Goal: Information Seeking & Learning: Learn about a topic

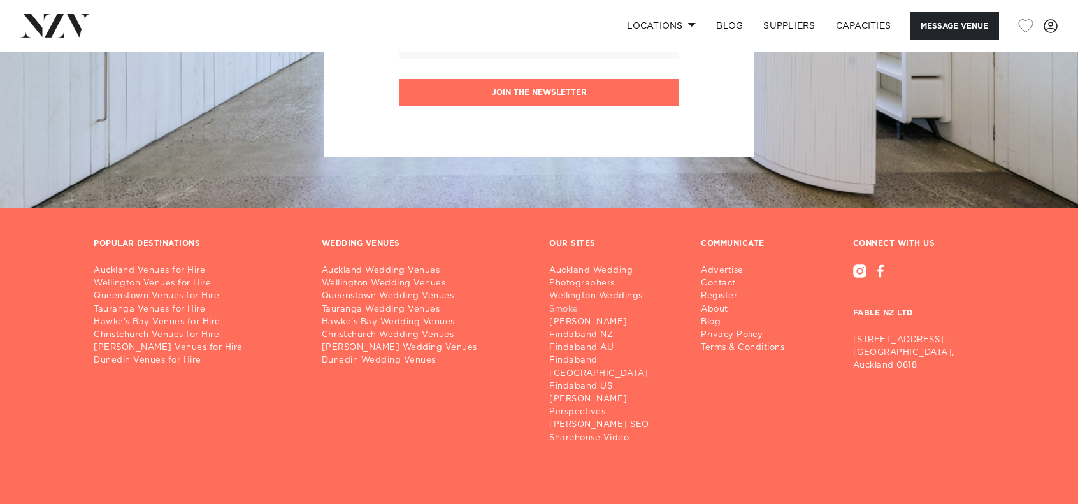
scroll to position [2734, 0]
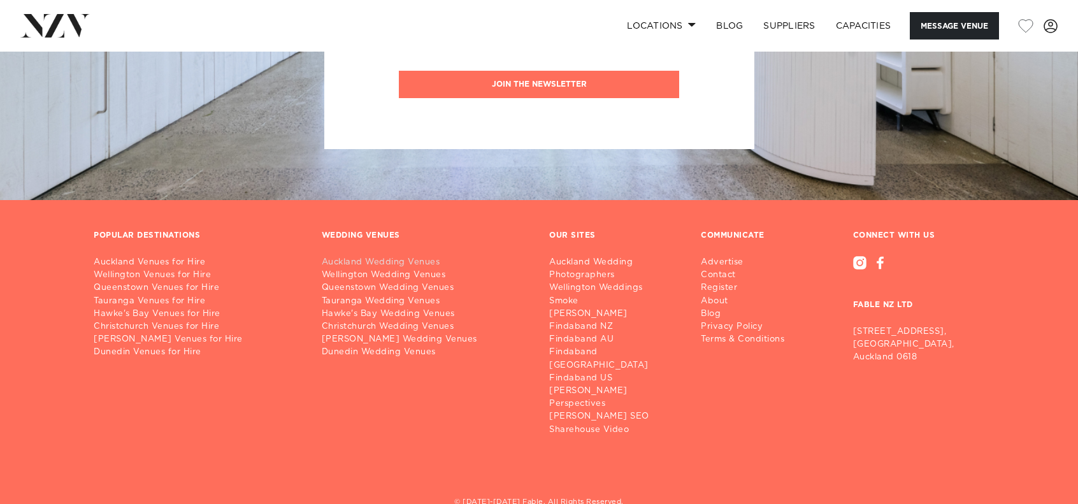
click at [357, 256] on link "Auckland Wedding Venues" at bounding box center [426, 262] width 208 height 13
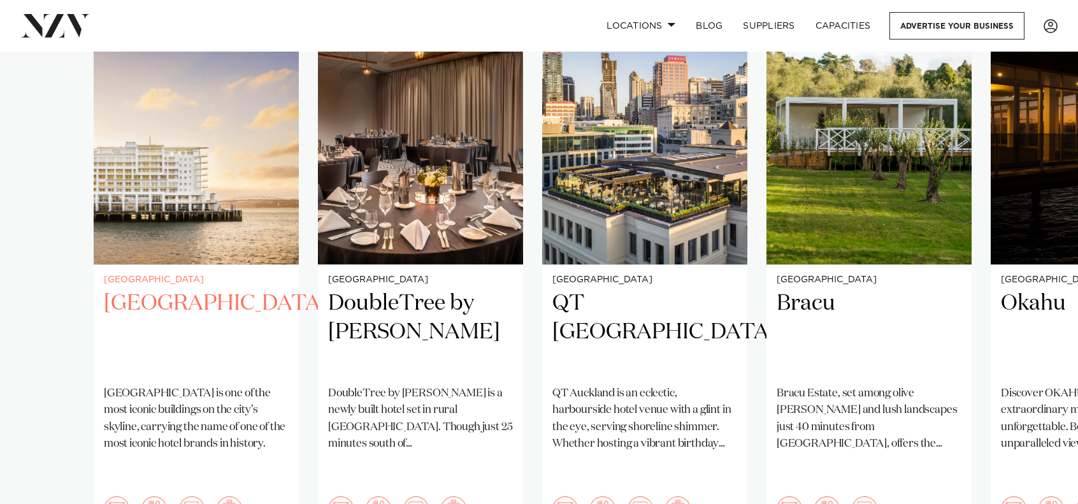
scroll to position [1020, 0]
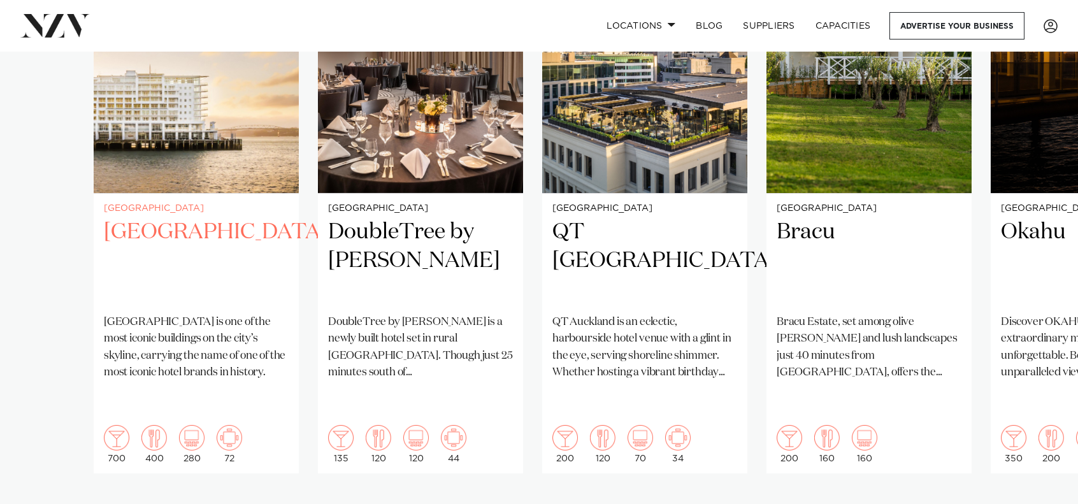
click at [226, 335] on p "Hilton Auckland is one of the most iconic buildings on the city’s skyline, carr…" at bounding box center [196, 347] width 185 height 67
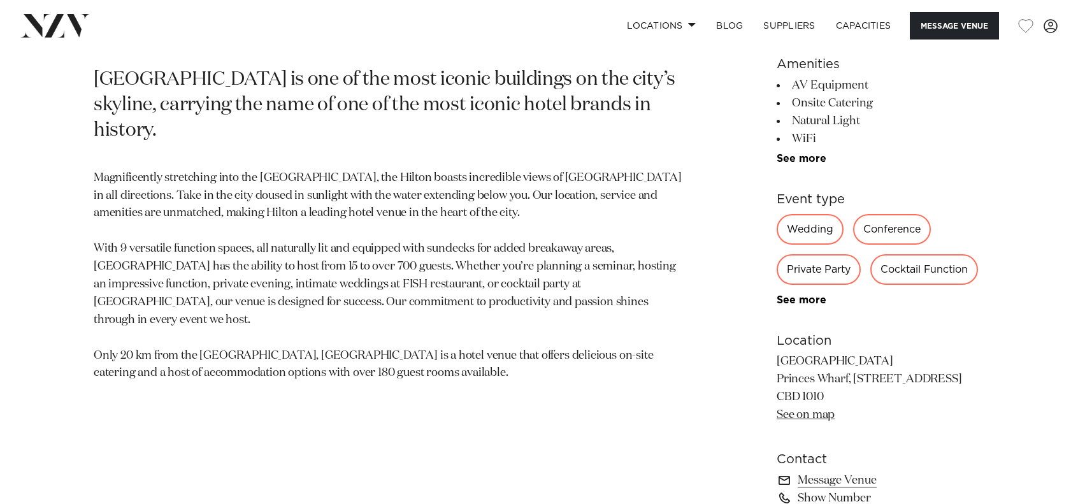
scroll to position [645, 0]
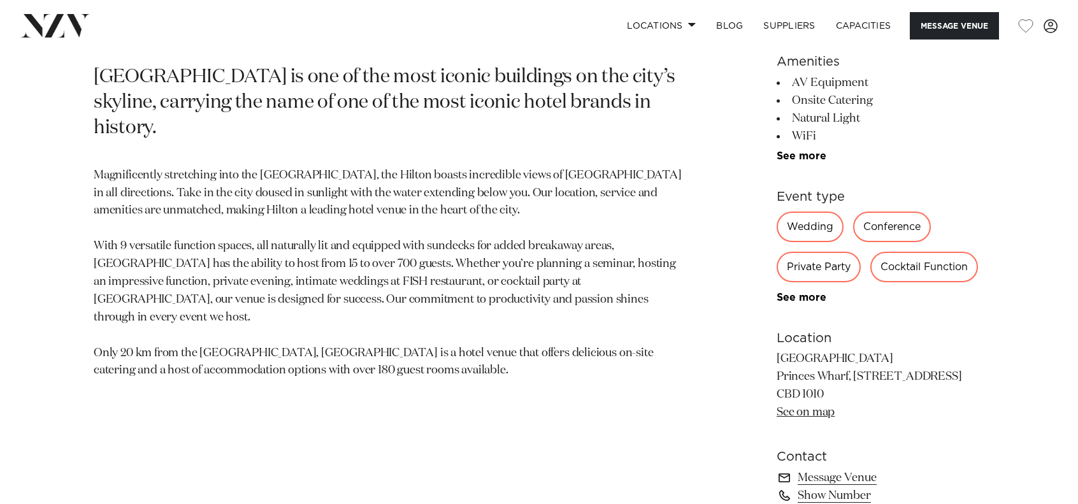
click at [808, 229] on div "Wedding" at bounding box center [810, 227] width 67 height 31
click at [806, 293] on link "See more" at bounding box center [826, 298] width 99 height 10
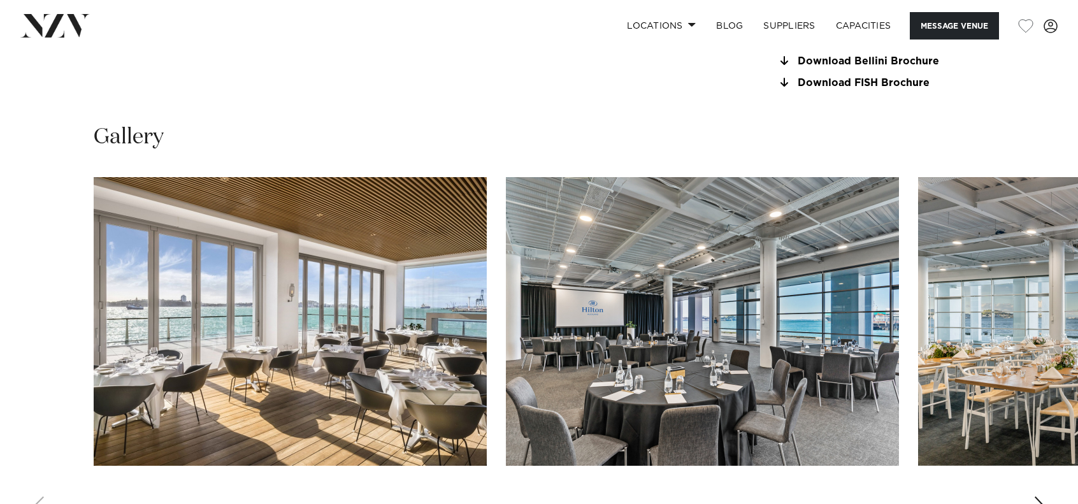
scroll to position [1601, 0]
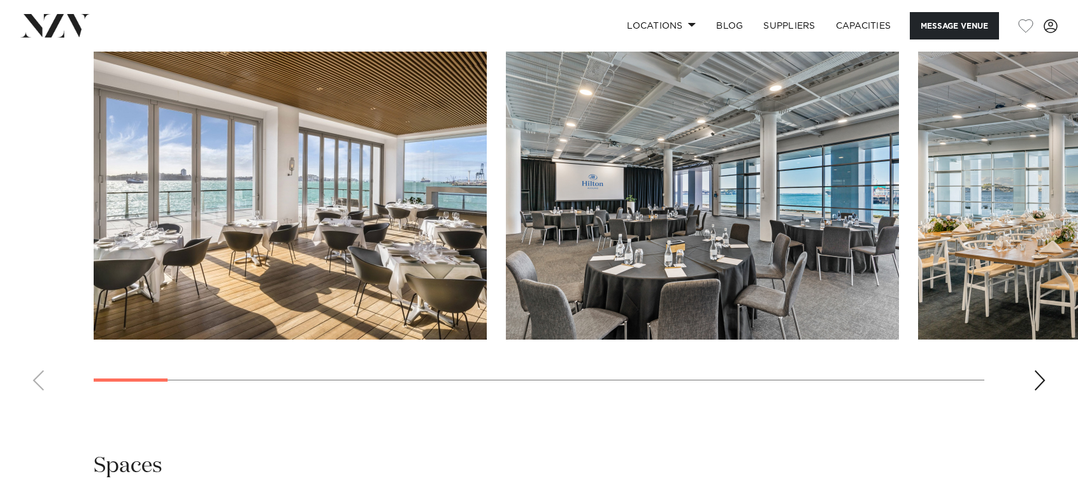
click at [284, 275] on img "1 / 26" at bounding box center [290, 195] width 393 height 289
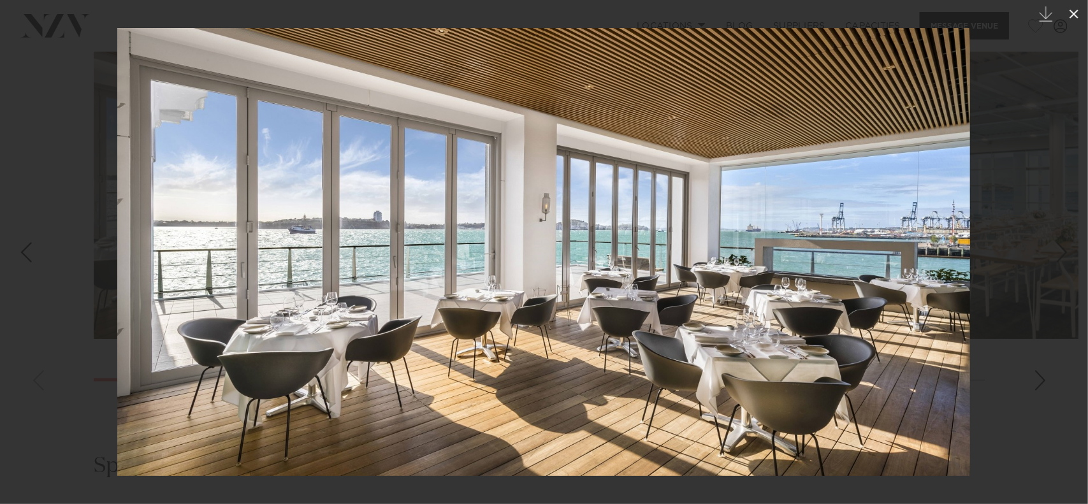
click at [1078, 9] on icon at bounding box center [1073, 13] width 15 height 15
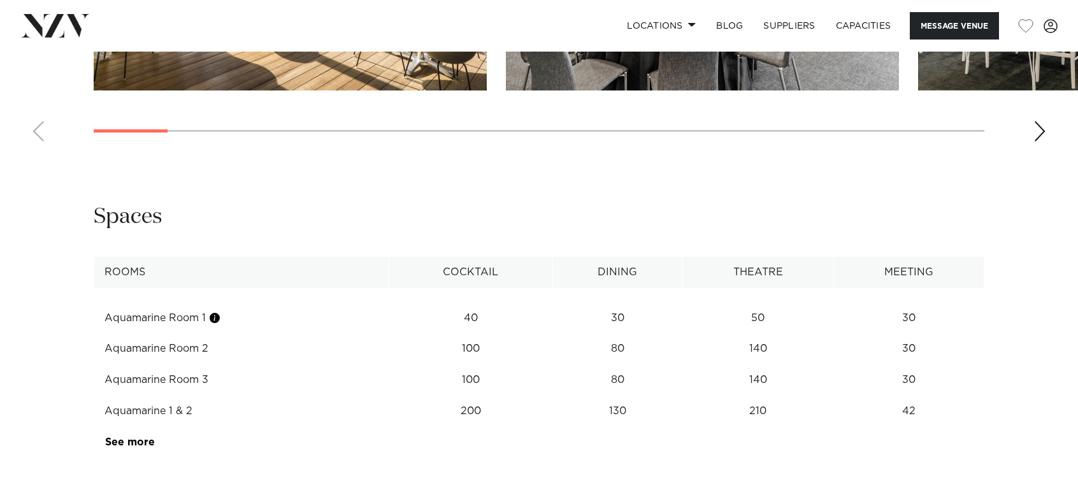
scroll to position [1856, 0]
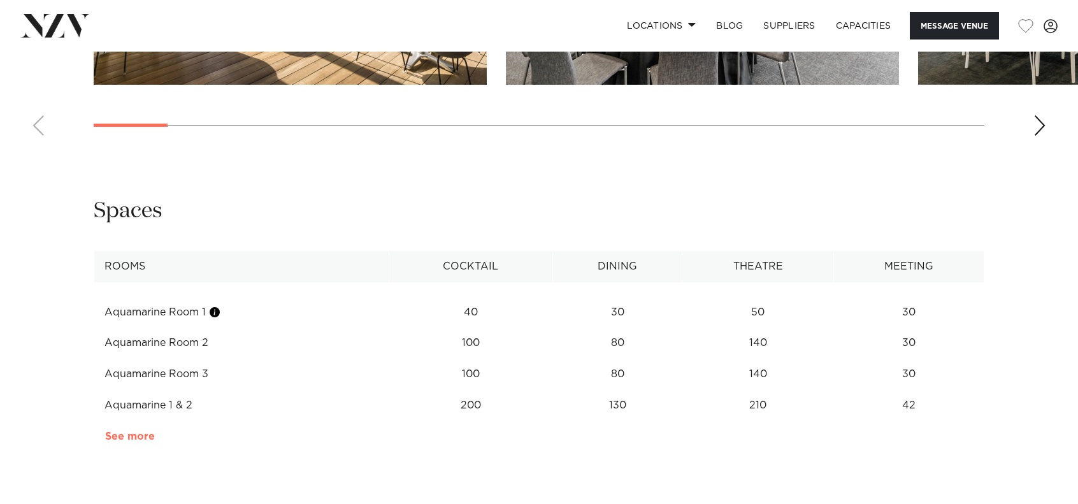
click at [129, 436] on link "See more" at bounding box center [154, 436] width 99 height 10
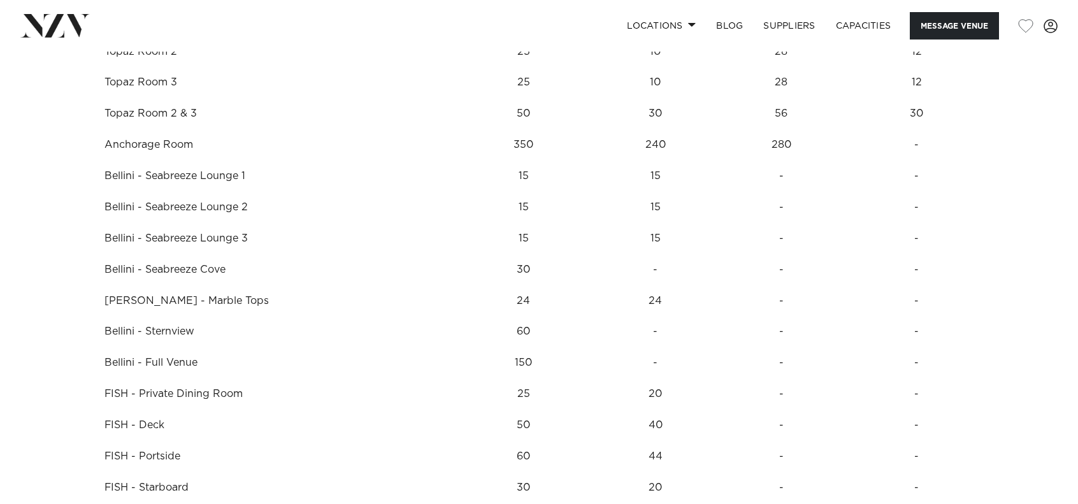
scroll to position [2111, 0]
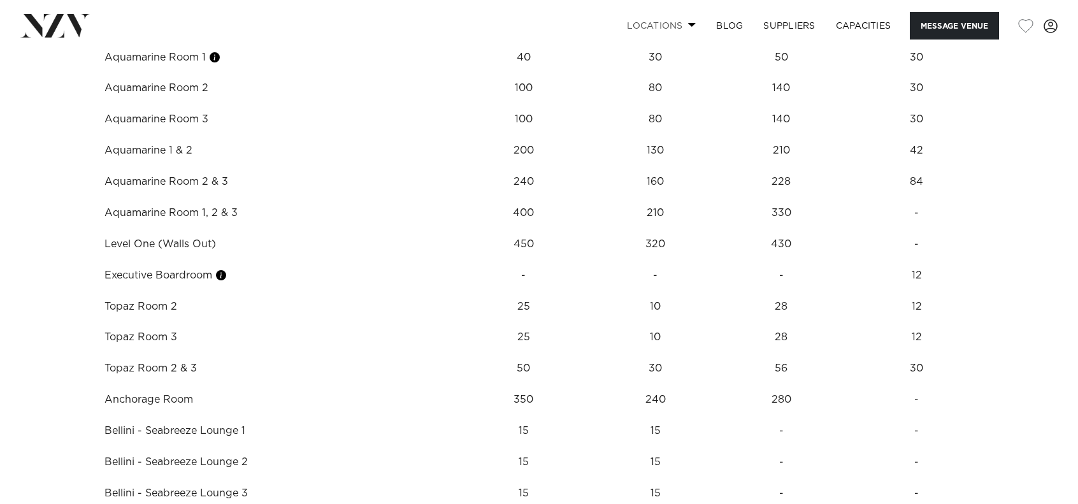
click at [688, 26] on span at bounding box center [692, 24] width 8 height 4
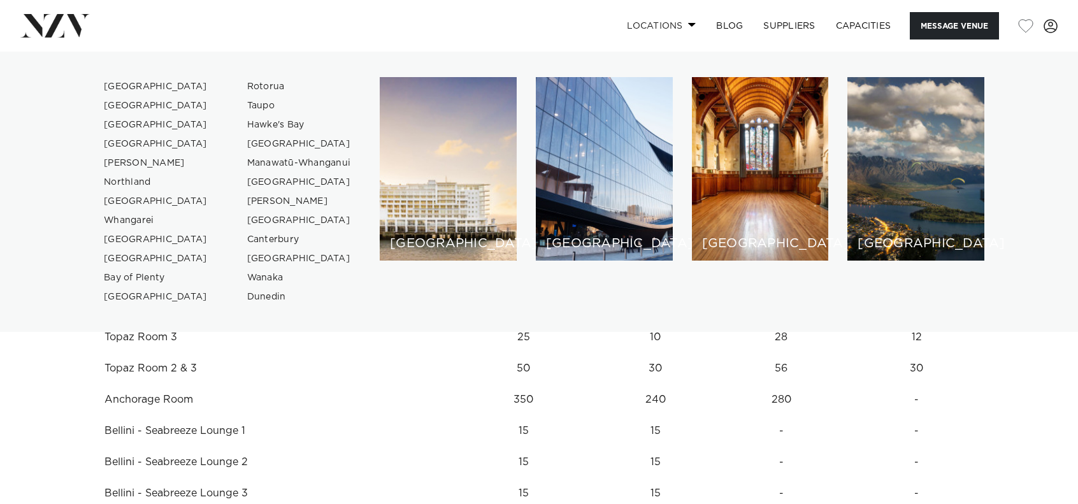
click at [688, 26] on span at bounding box center [692, 24] width 8 height 4
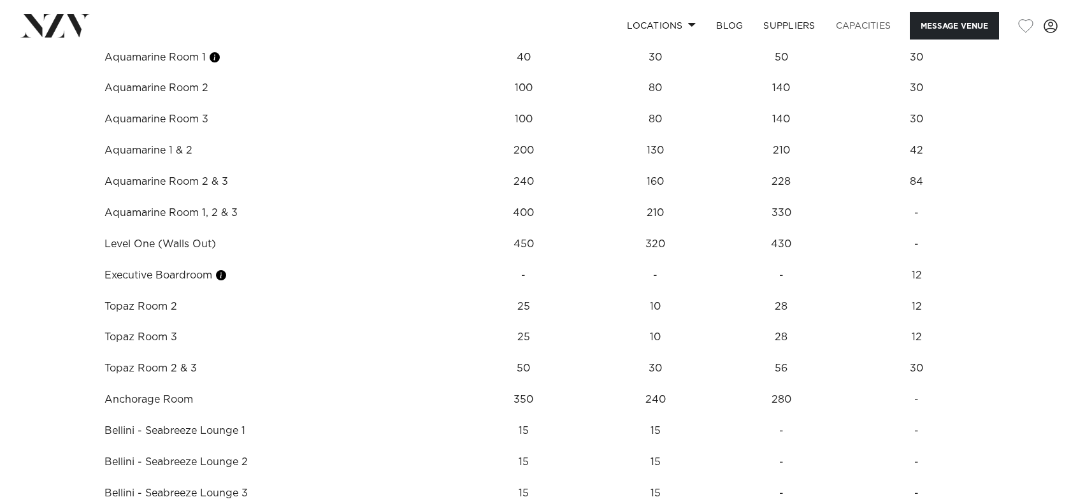
click at [865, 20] on link "Capacities" at bounding box center [864, 25] width 76 height 27
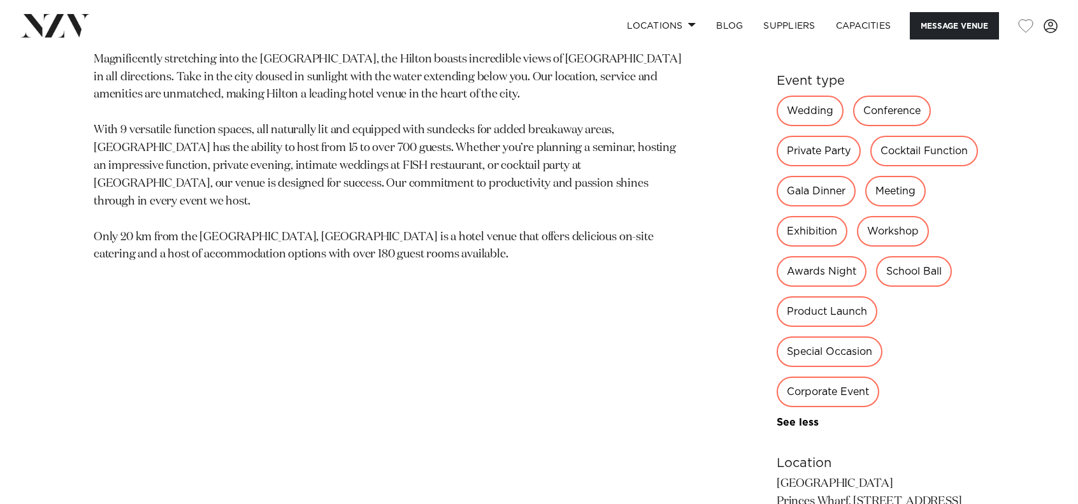
scroll to position [454, 0]
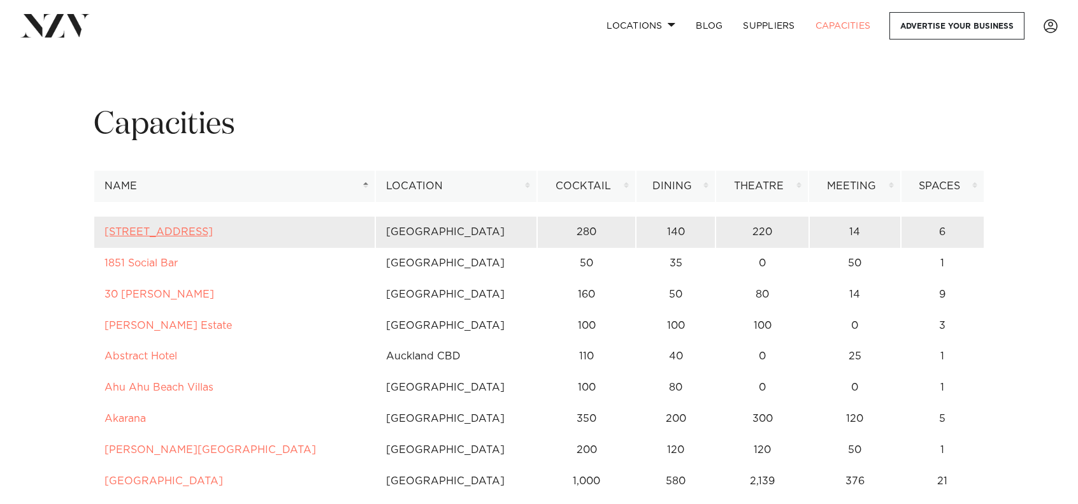
click at [168, 229] on link "12 Madden Street" at bounding box center [159, 232] width 108 height 10
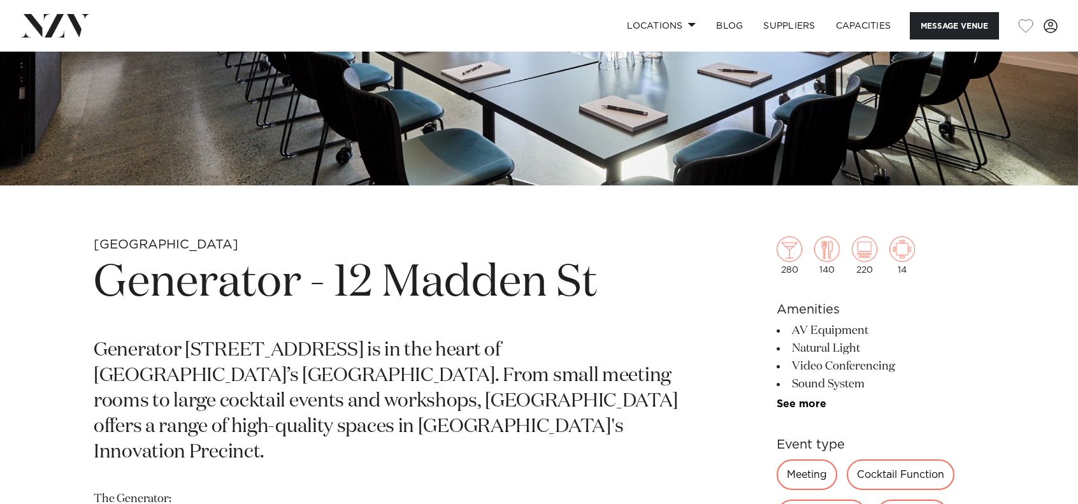
scroll to position [255, 0]
